Goal: Task Accomplishment & Management: Use online tool/utility

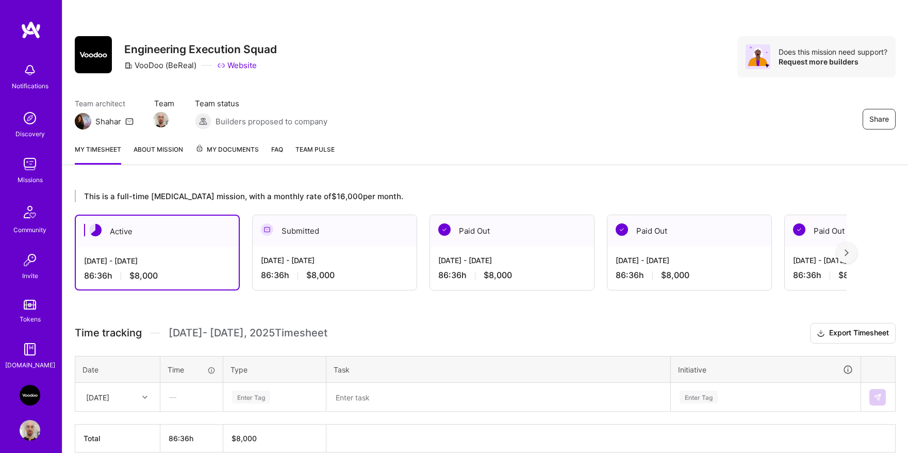
scroll to position [50, 0]
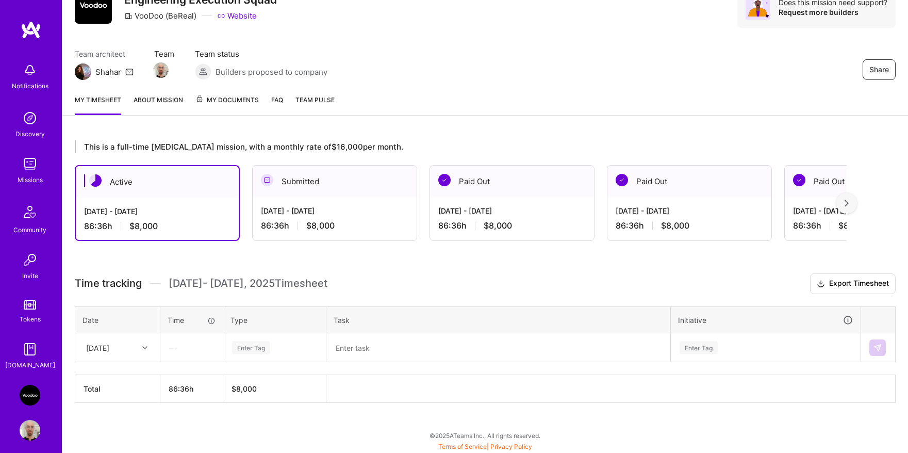
click at [292, 227] on div "86:36 h $8,000" at bounding box center [335, 225] width 148 height 11
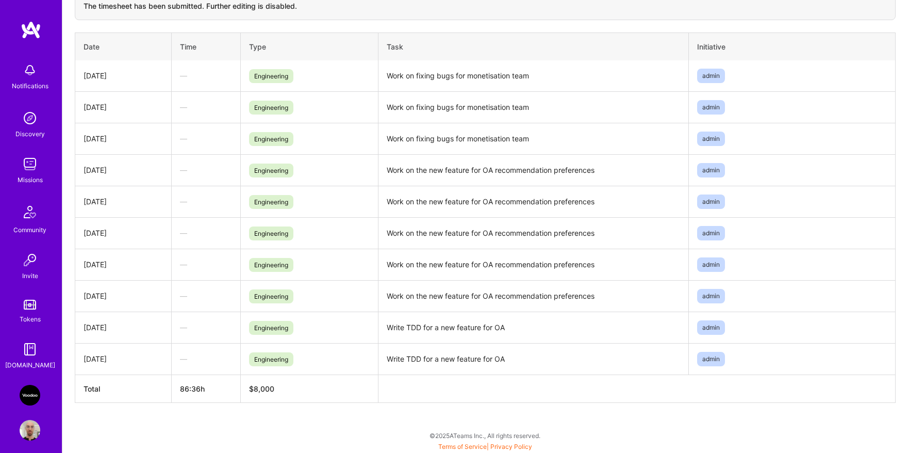
scroll to position [35, 0]
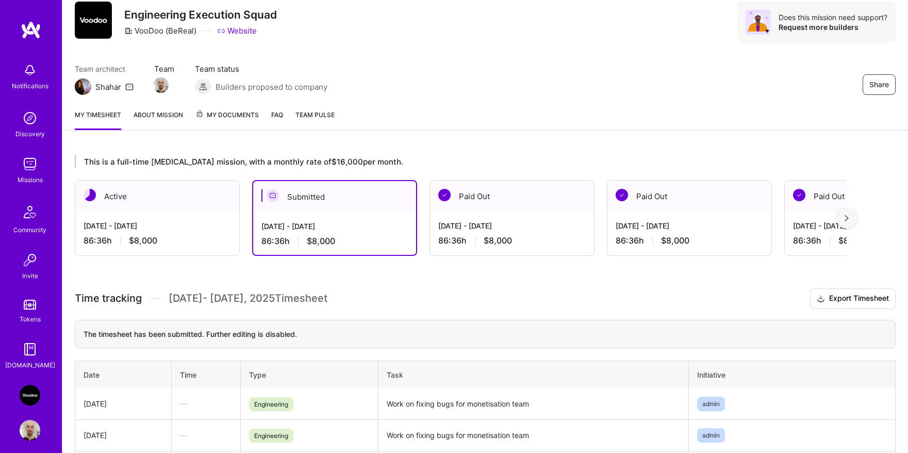
click at [438, 403] on td "Work on fixing bugs for monetisation team" at bounding box center [534, 403] width 311 height 31
copy td "Work on fixing bugs for monetisation team"
click at [172, 211] on div "Active" at bounding box center [157, 196] width 164 height 31
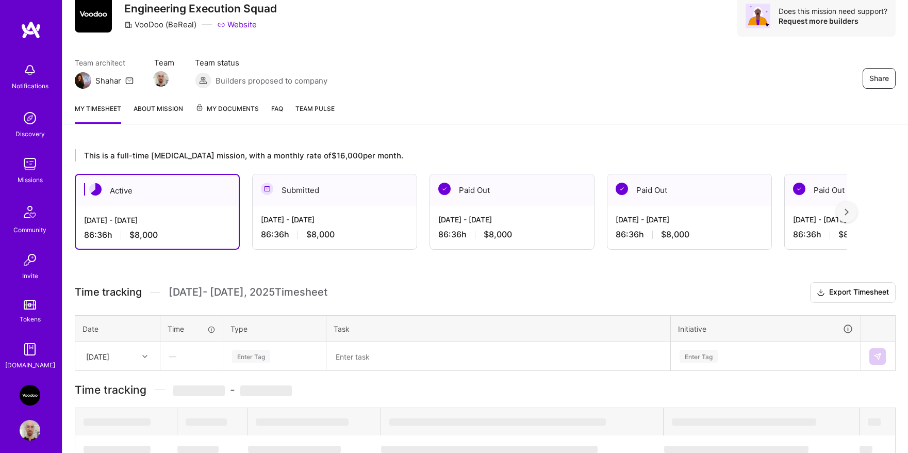
scroll to position [50, 0]
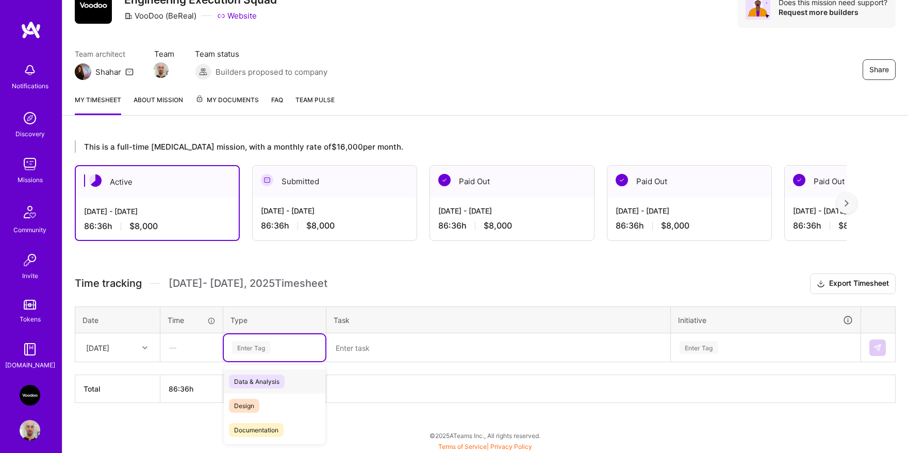
click at [265, 346] on div "Enter Tag" at bounding box center [251, 347] width 38 height 16
click at [262, 397] on span "Engineering" at bounding box center [251, 392] width 44 height 14
click at [359, 353] on textarea at bounding box center [499, 347] width 342 height 27
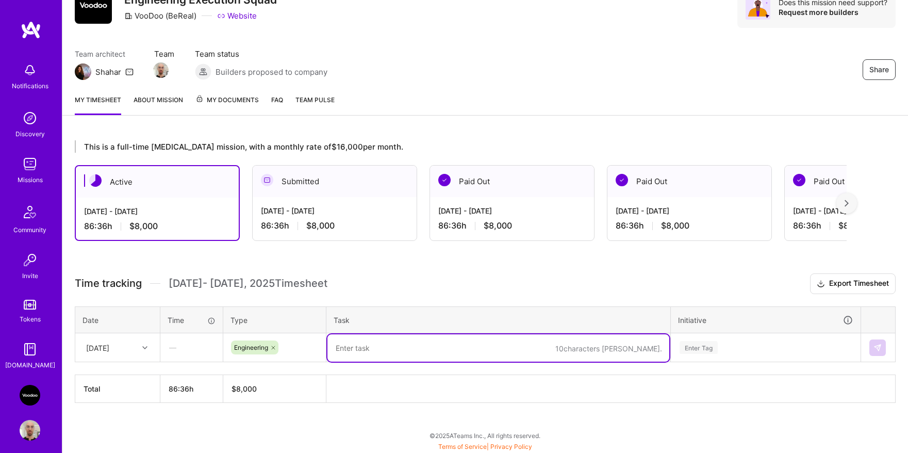
paste textarea "Work on fixing bugs for monetisation team"
type textarea "Work on fixing bugs for monetisation team"
click at [710, 349] on div "Enter Tag" at bounding box center [699, 347] width 38 height 16
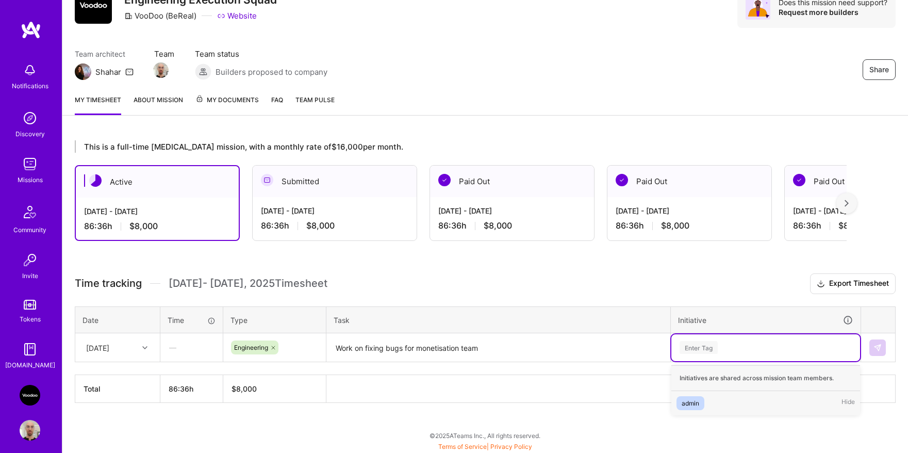
click at [703, 398] on span "admin" at bounding box center [691, 403] width 28 height 14
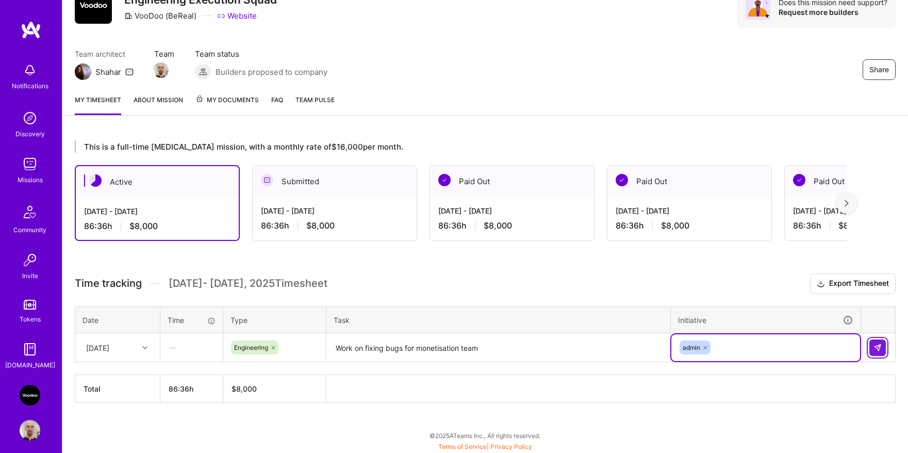
click at [872, 348] on button at bounding box center [878, 347] width 17 height 17
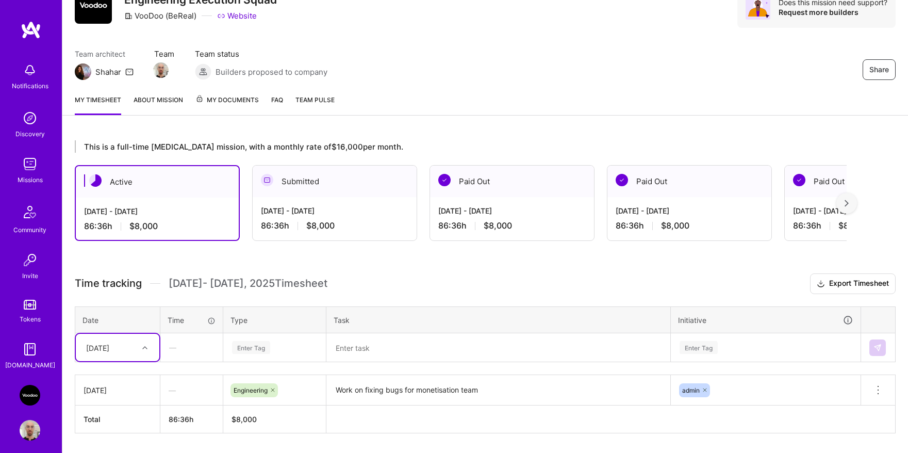
scroll to position [80, 0]
